Goal: Task Accomplishment & Management: Manage account settings

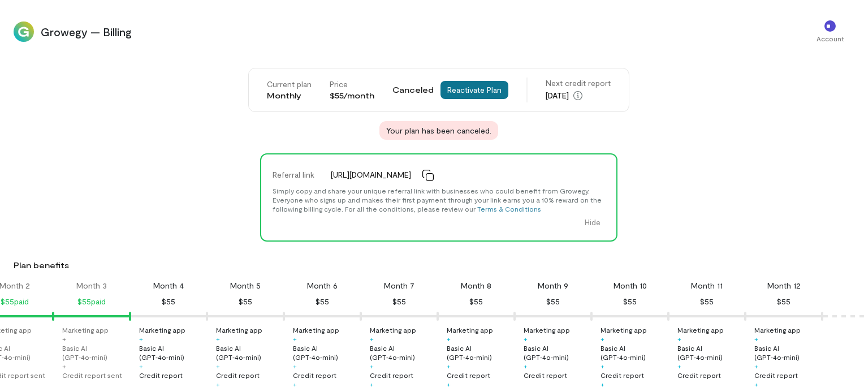
click at [484, 91] on button "Reactivate Plan" at bounding box center [474, 90] width 68 height 18
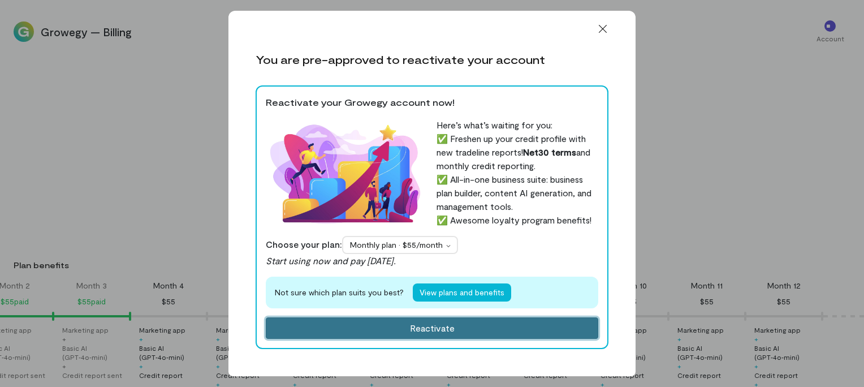
click at [445, 335] on button "Reactivate" at bounding box center [432, 327] width 332 height 21
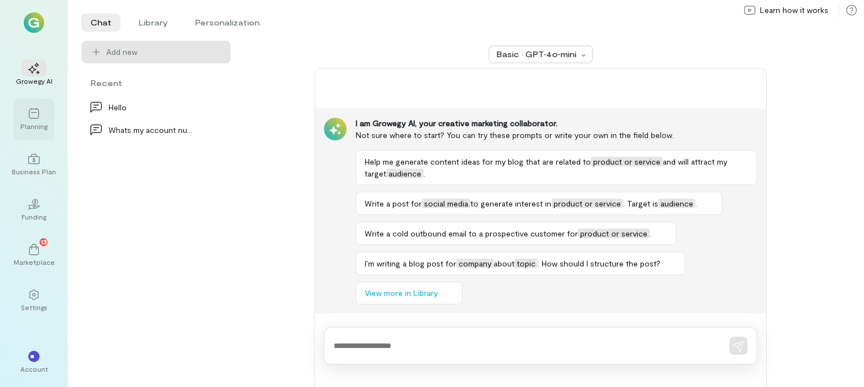
click at [41, 118] on div at bounding box center [33, 113] width 25 height 17
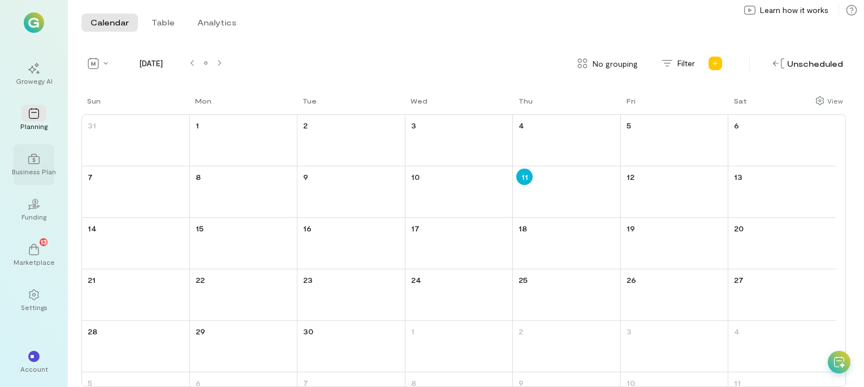
click at [30, 168] on div "Business Plan" at bounding box center [34, 171] width 44 height 9
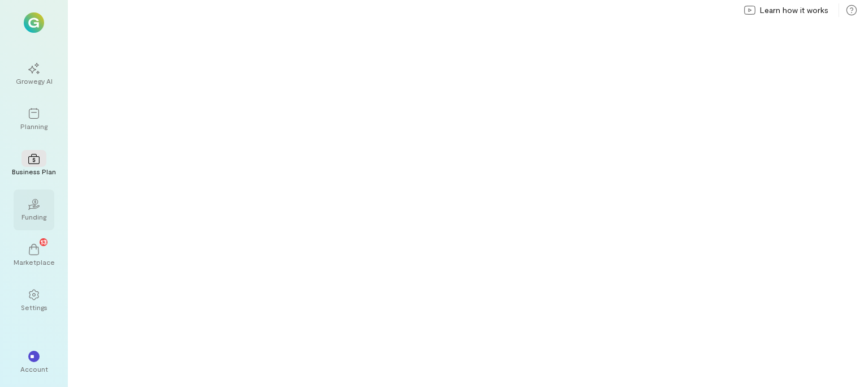
click at [28, 216] on div "Funding" at bounding box center [33, 216] width 25 height 9
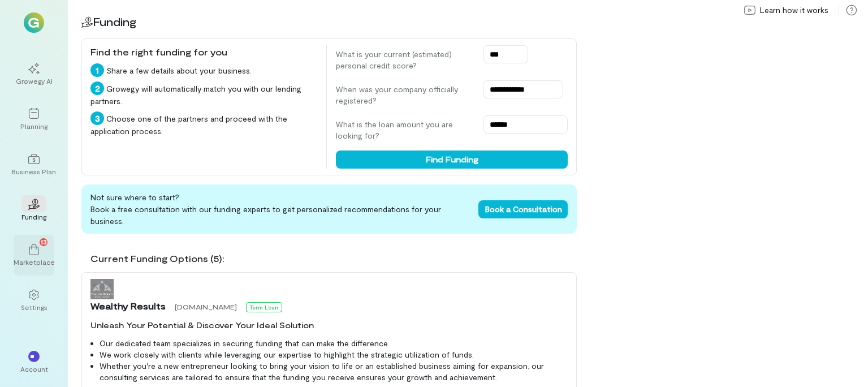
click at [32, 253] on icon at bounding box center [33, 249] width 11 height 11
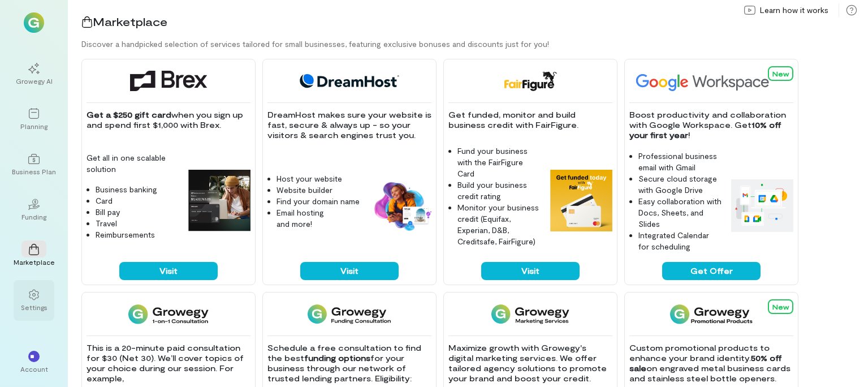
click at [42, 294] on div at bounding box center [33, 293] width 25 height 17
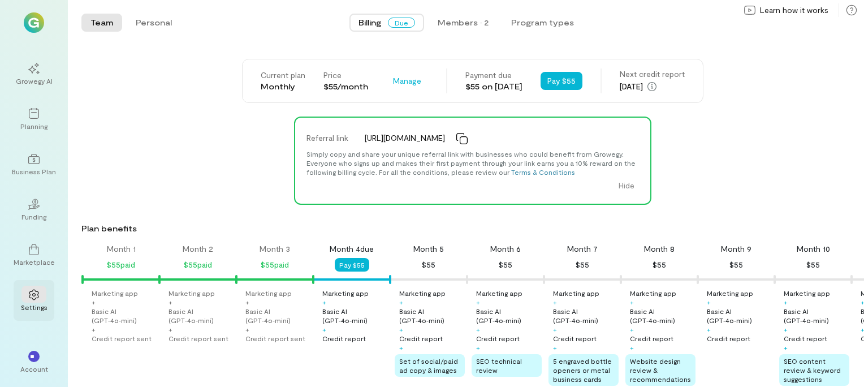
scroll to position [0, 115]
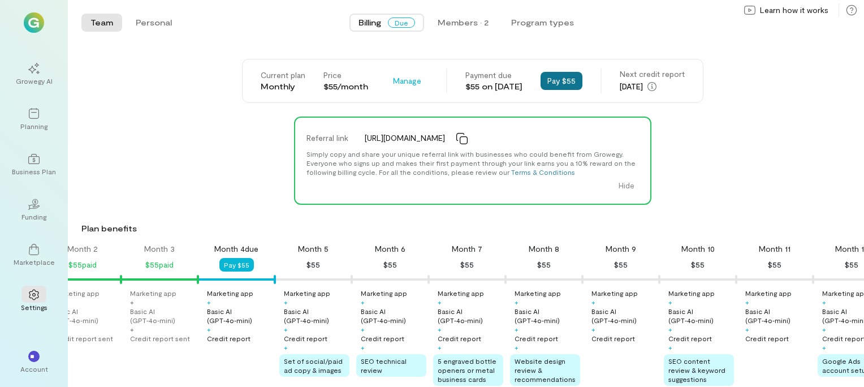
click at [563, 81] on button "Pay $55" at bounding box center [561, 81] width 42 height 18
